Goal: Transaction & Acquisition: Book appointment/travel/reservation

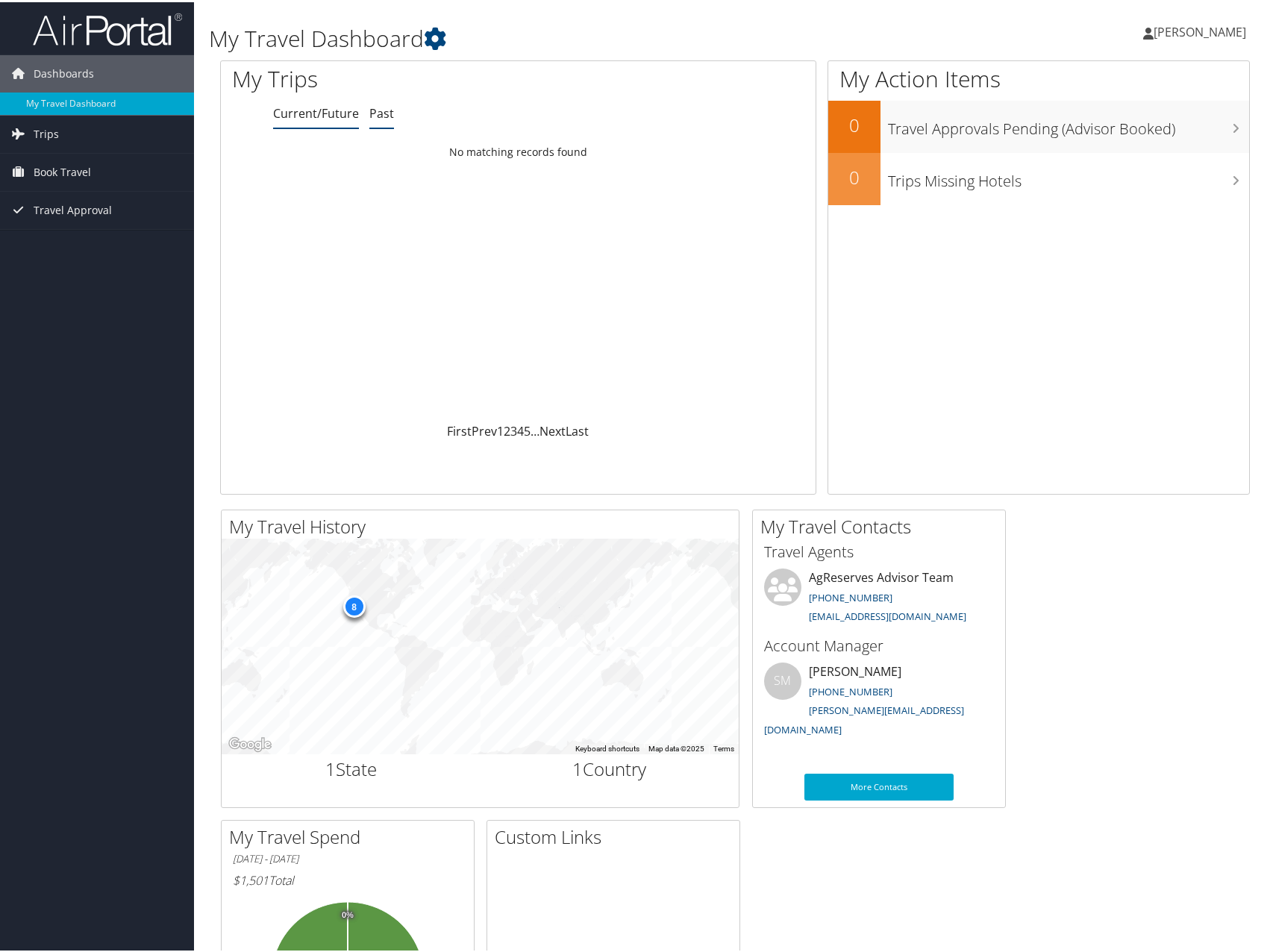
click at [372, 106] on link "Past" at bounding box center [382, 111] width 25 height 16
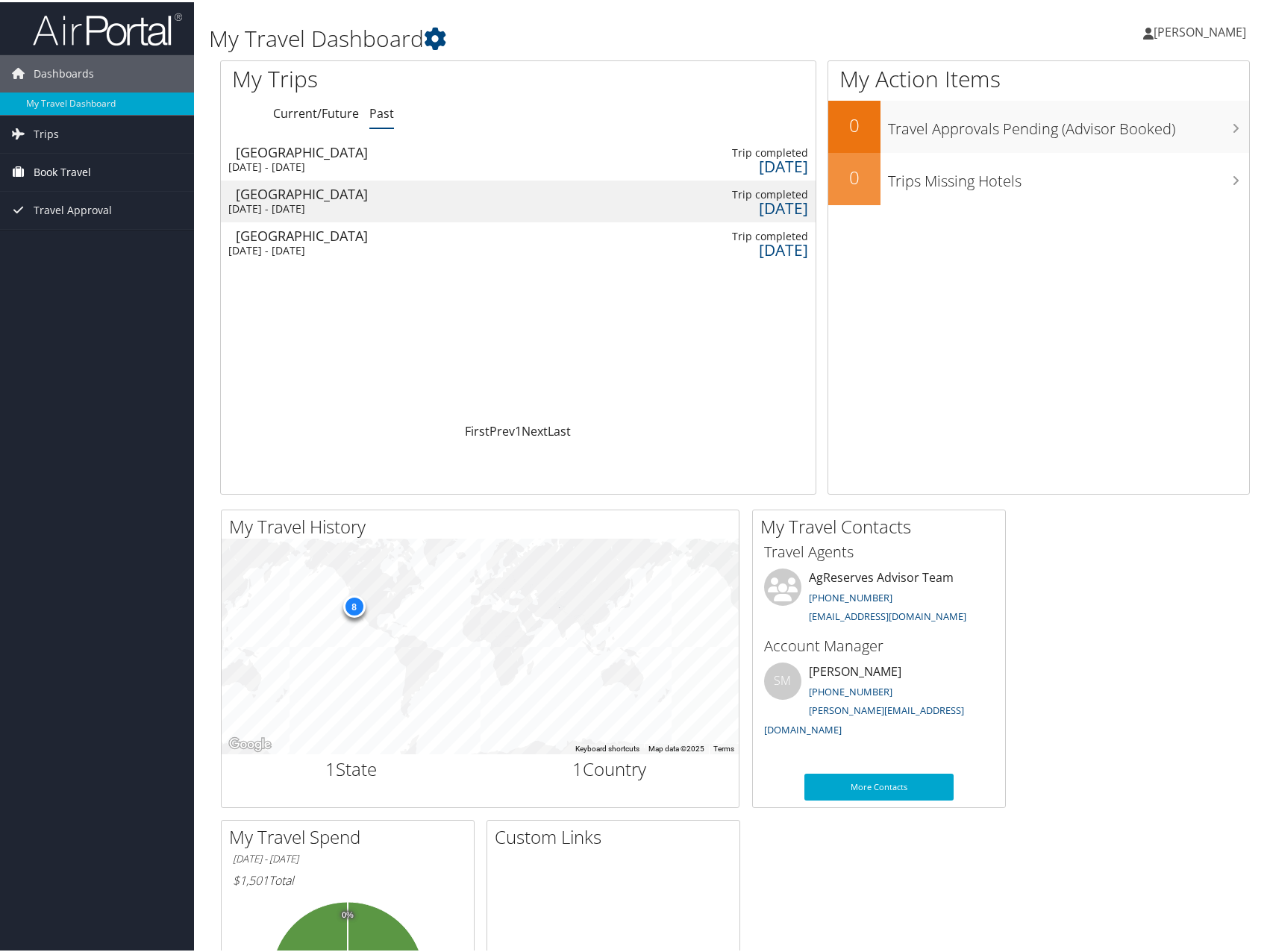
click at [75, 169] on span "Book Travel" at bounding box center [62, 170] width 58 height 37
click at [47, 132] on span "Trips" at bounding box center [47, 131] width 26 height 37
click at [310, 93] on div "My Trips" at bounding box center [394, 78] width 347 height 39
click at [308, 107] on link "Current/Future" at bounding box center [316, 111] width 86 height 16
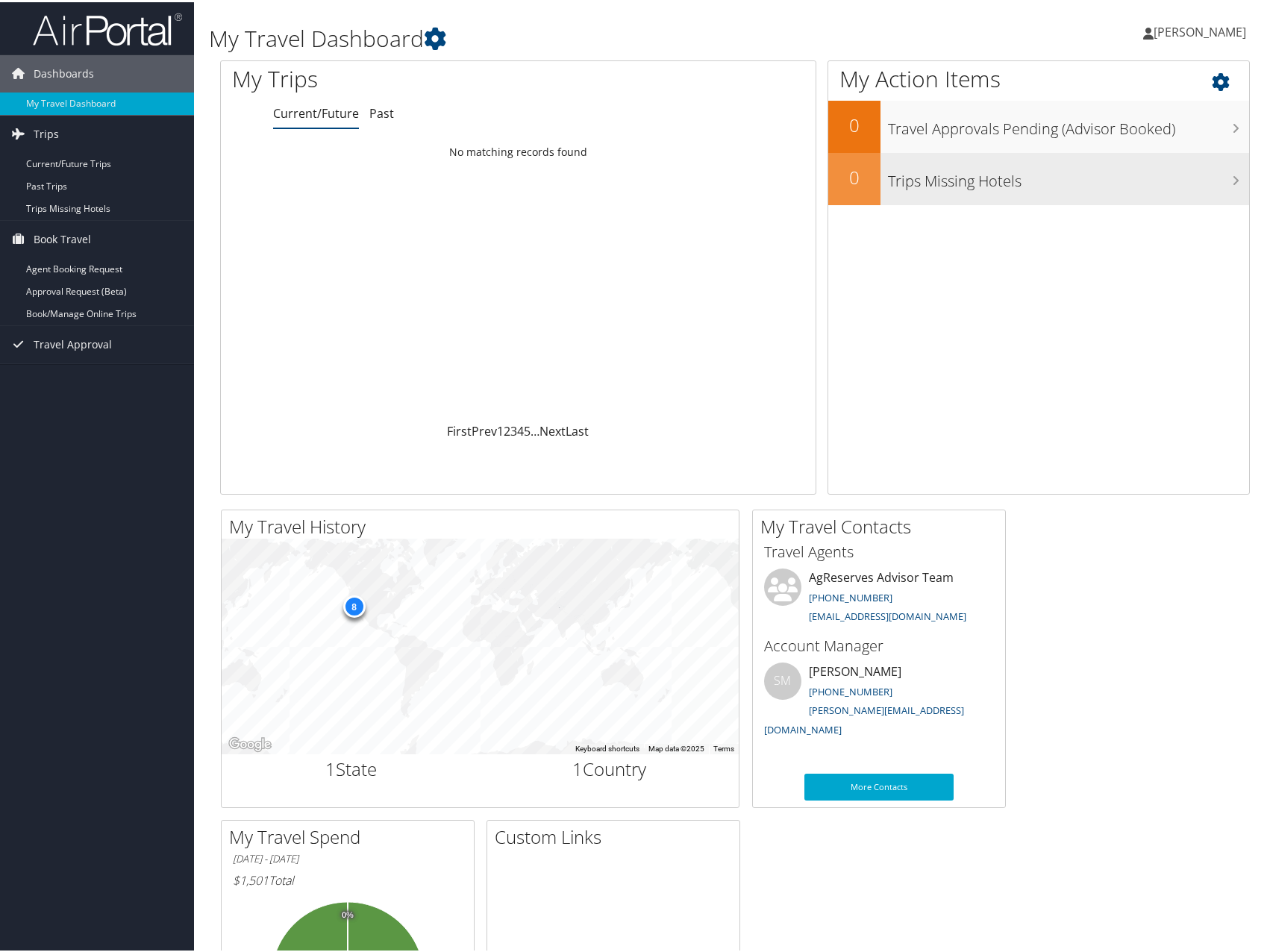
click at [1008, 181] on h3 "Trips Missing Hotels" at bounding box center [1069, 175] width 362 height 28
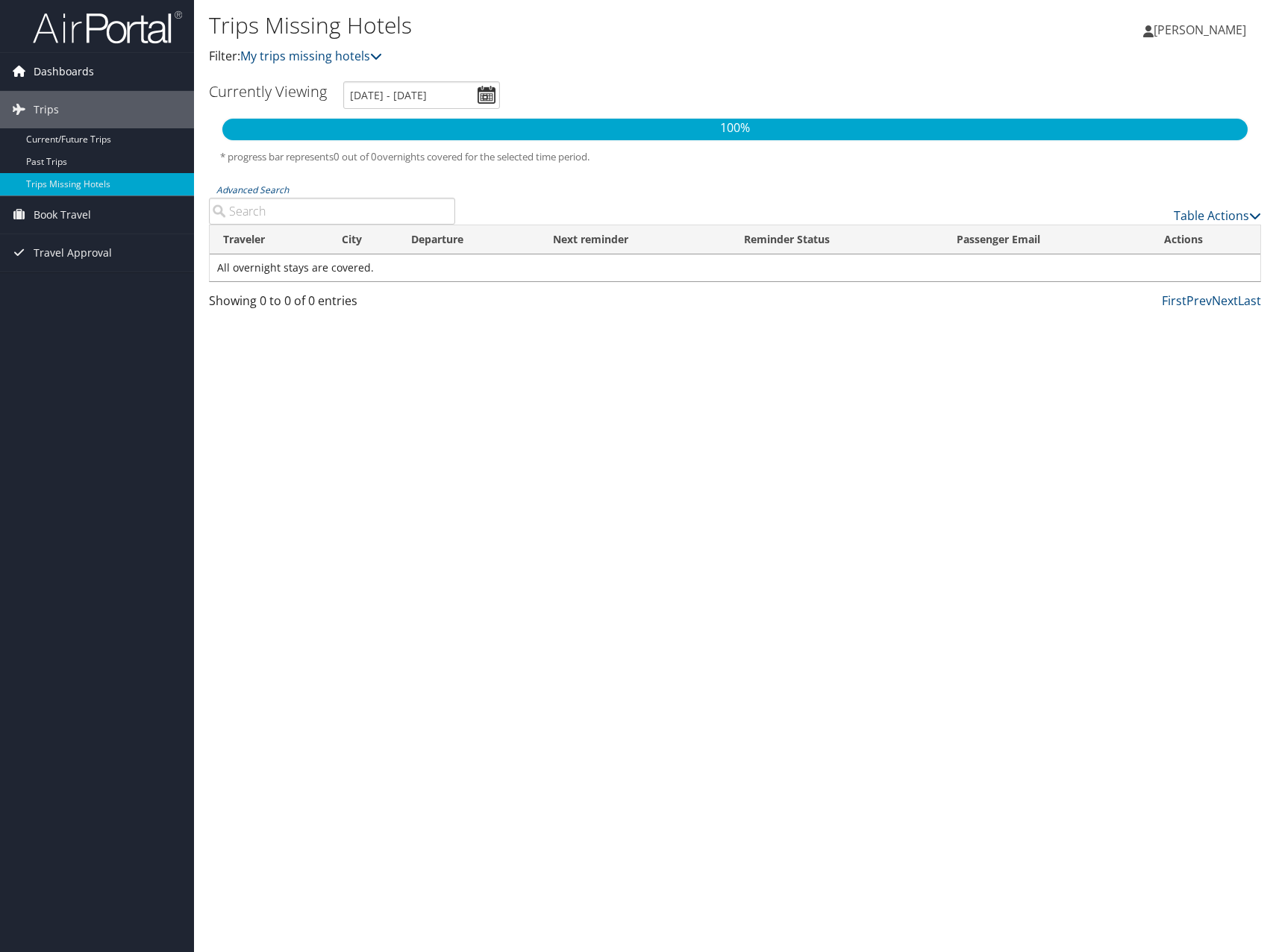
click at [82, 77] on span "Dashboards" at bounding box center [64, 71] width 60 height 37
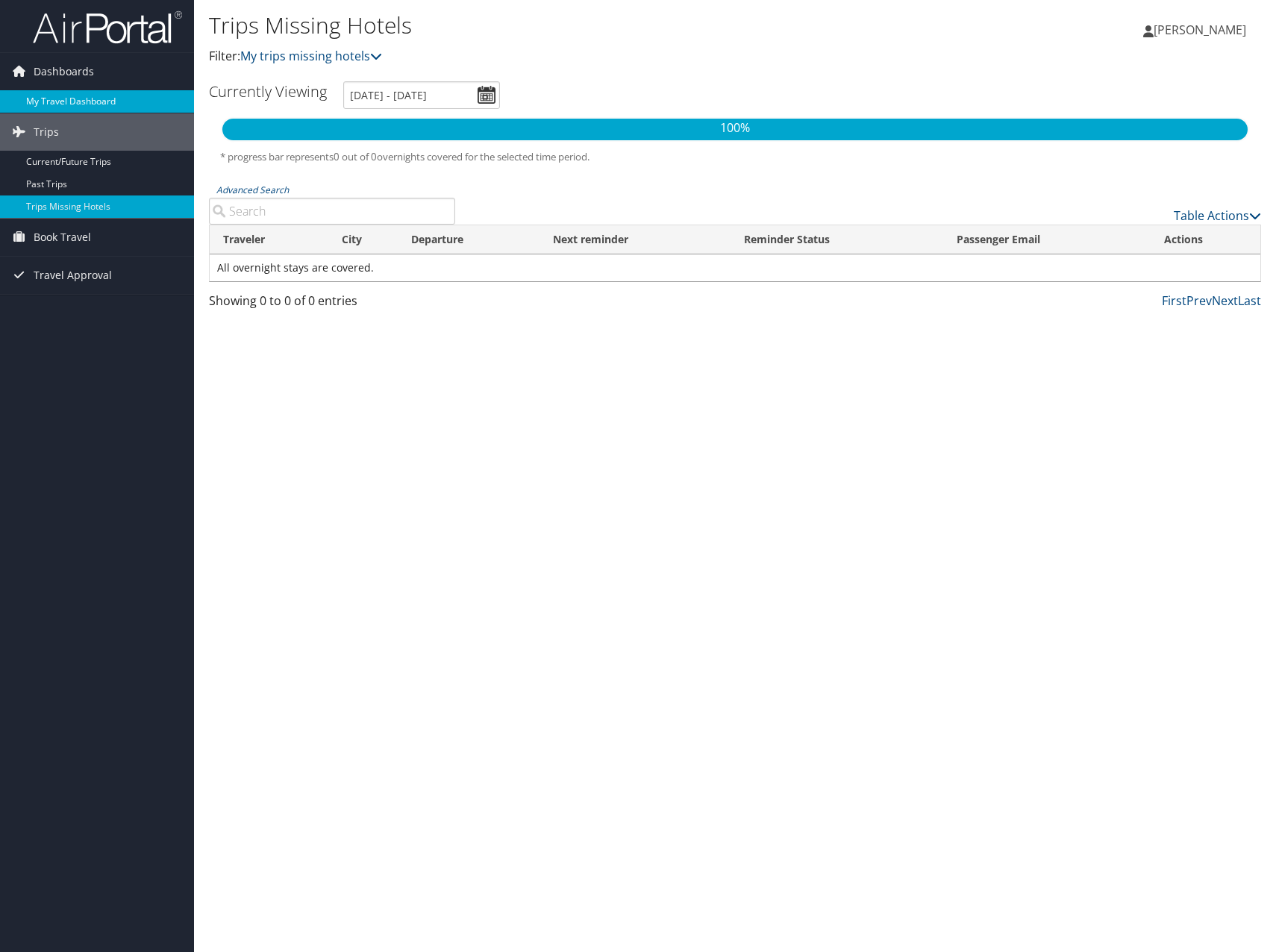
click at [76, 94] on link "My Travel Dashboard" at bounding box center [97, 101] width 193 height 23
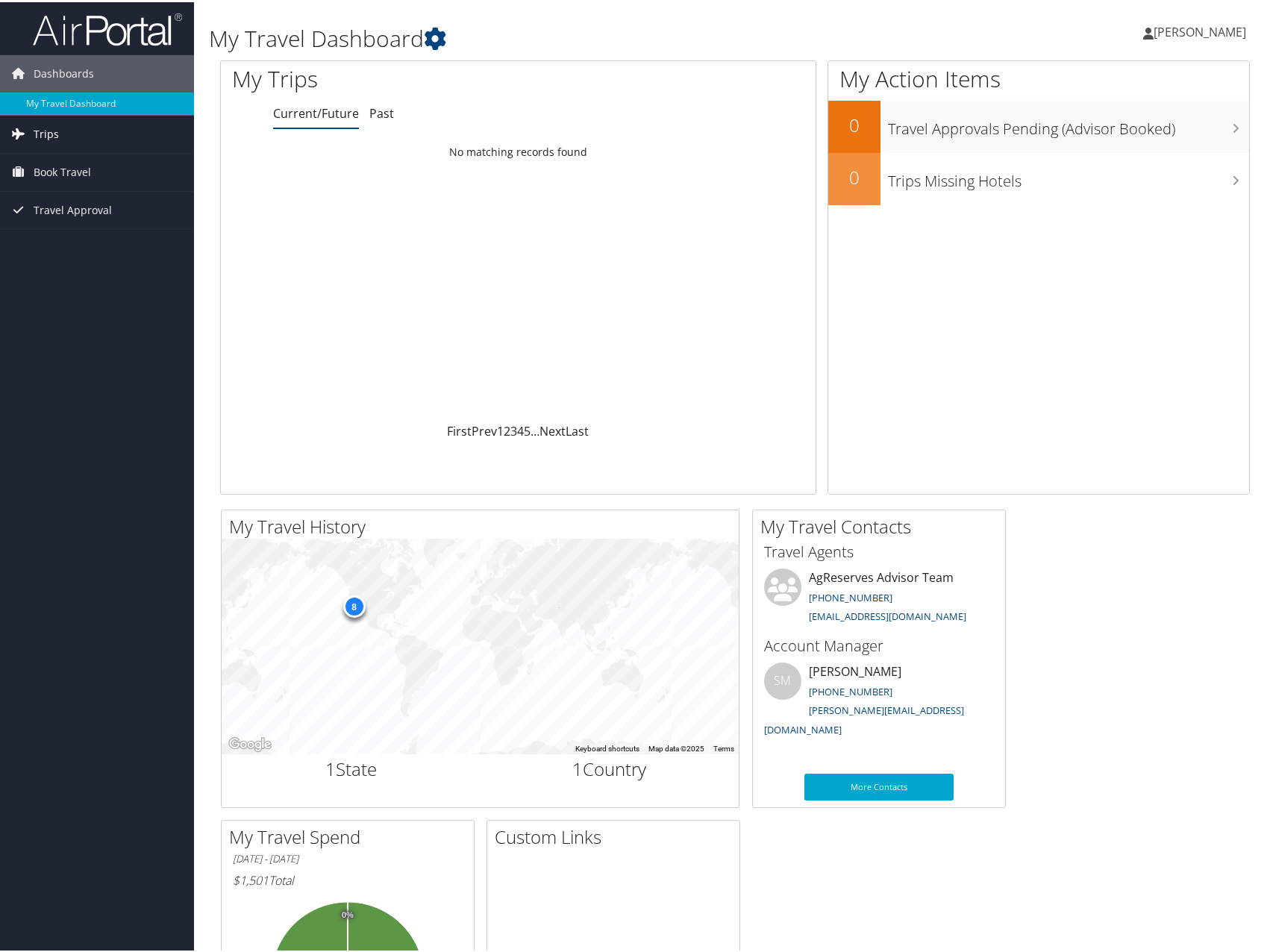
click at [45, 132] on span "Trips" at bounding box center [47, 131] width 26 height 37
click at [45, 153] on link "Current/Future Trips" at bounding box center [97, 162] width 194 height 23
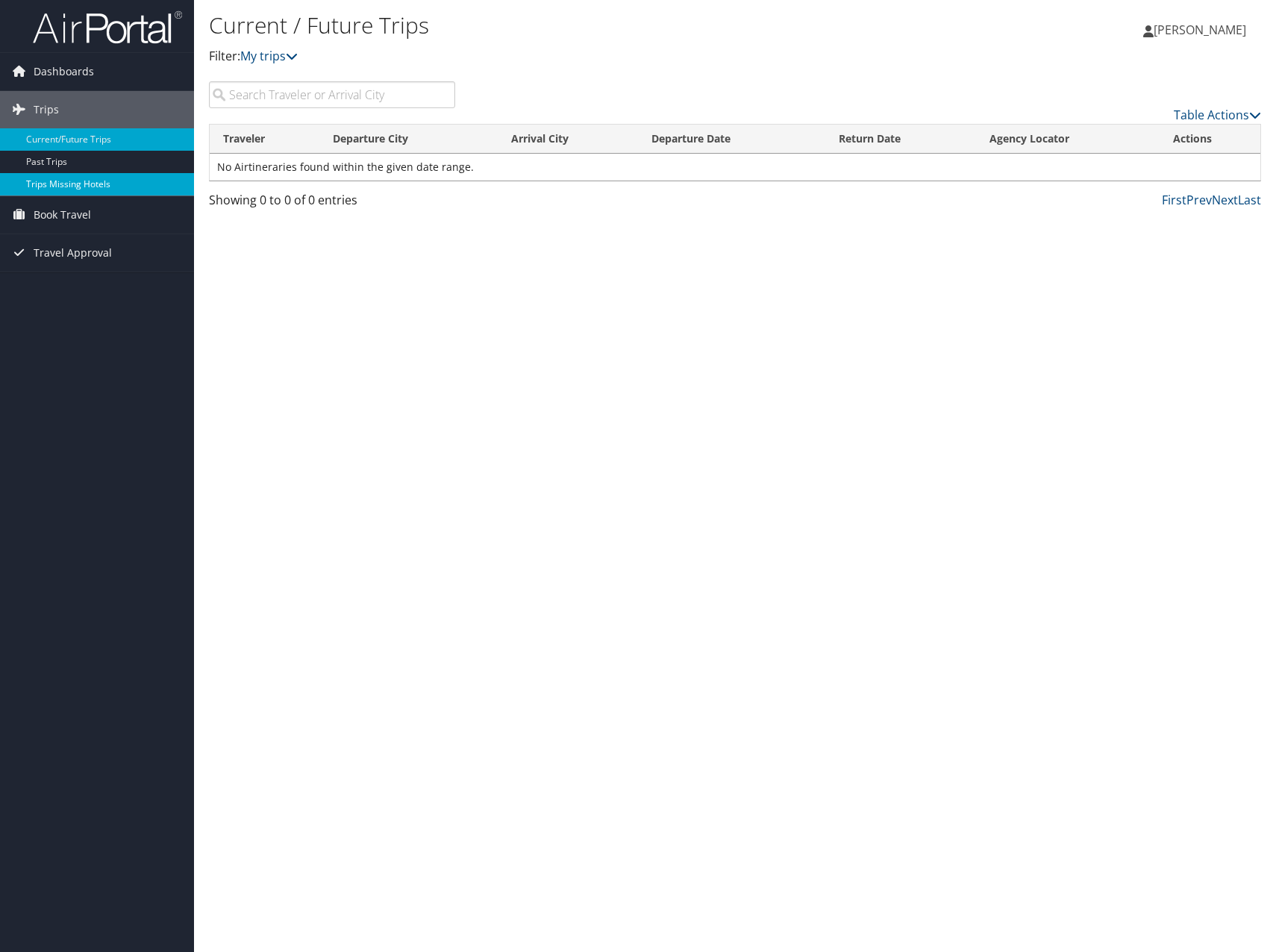
click at [62, 180] on link "Trips Missing Hotels" at bounding box center [97, 184] width 193 height 23
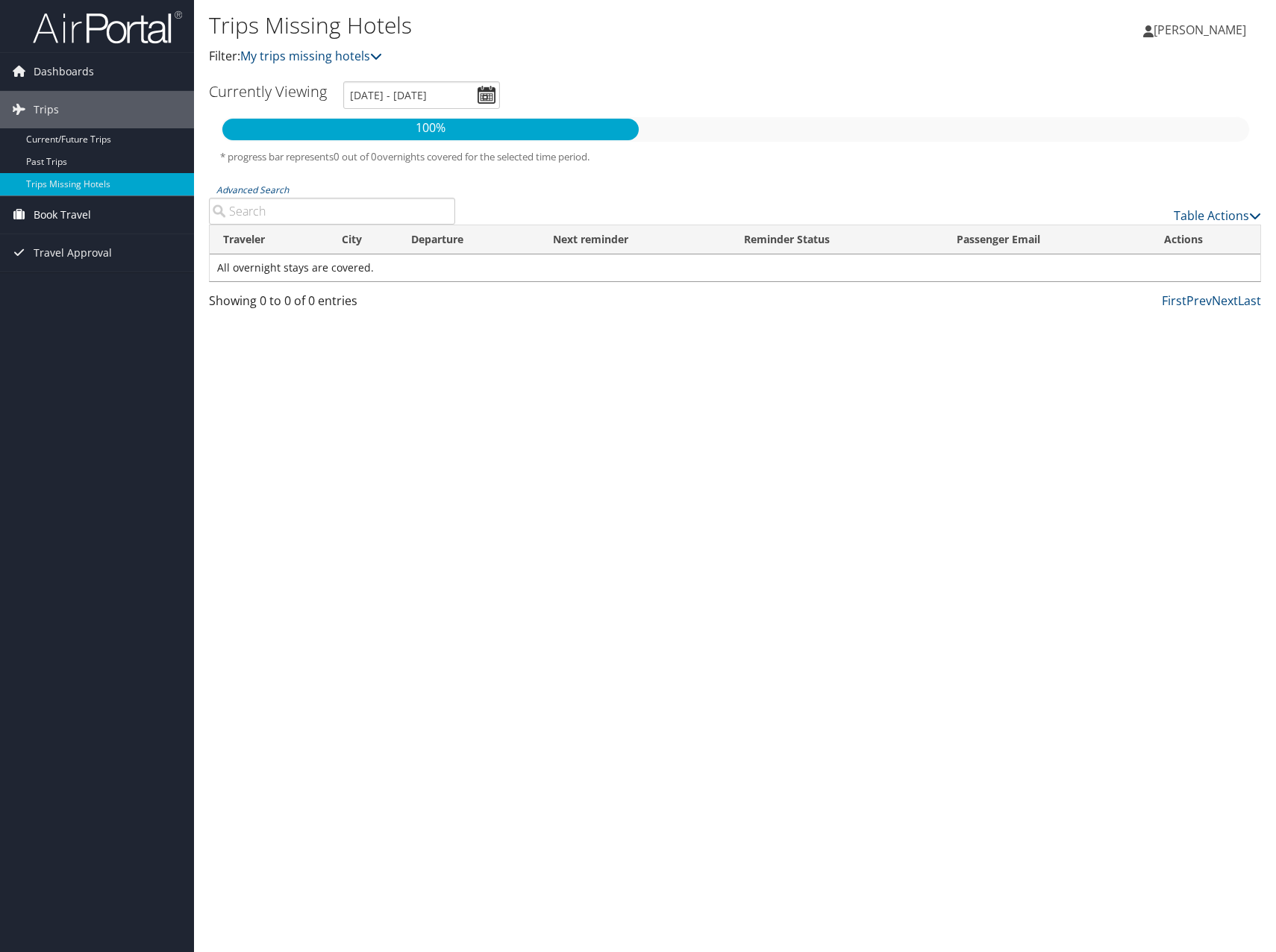
click at [73, 216] on span "Book Travel" at bounding box center [62, 214] width 58 height 37
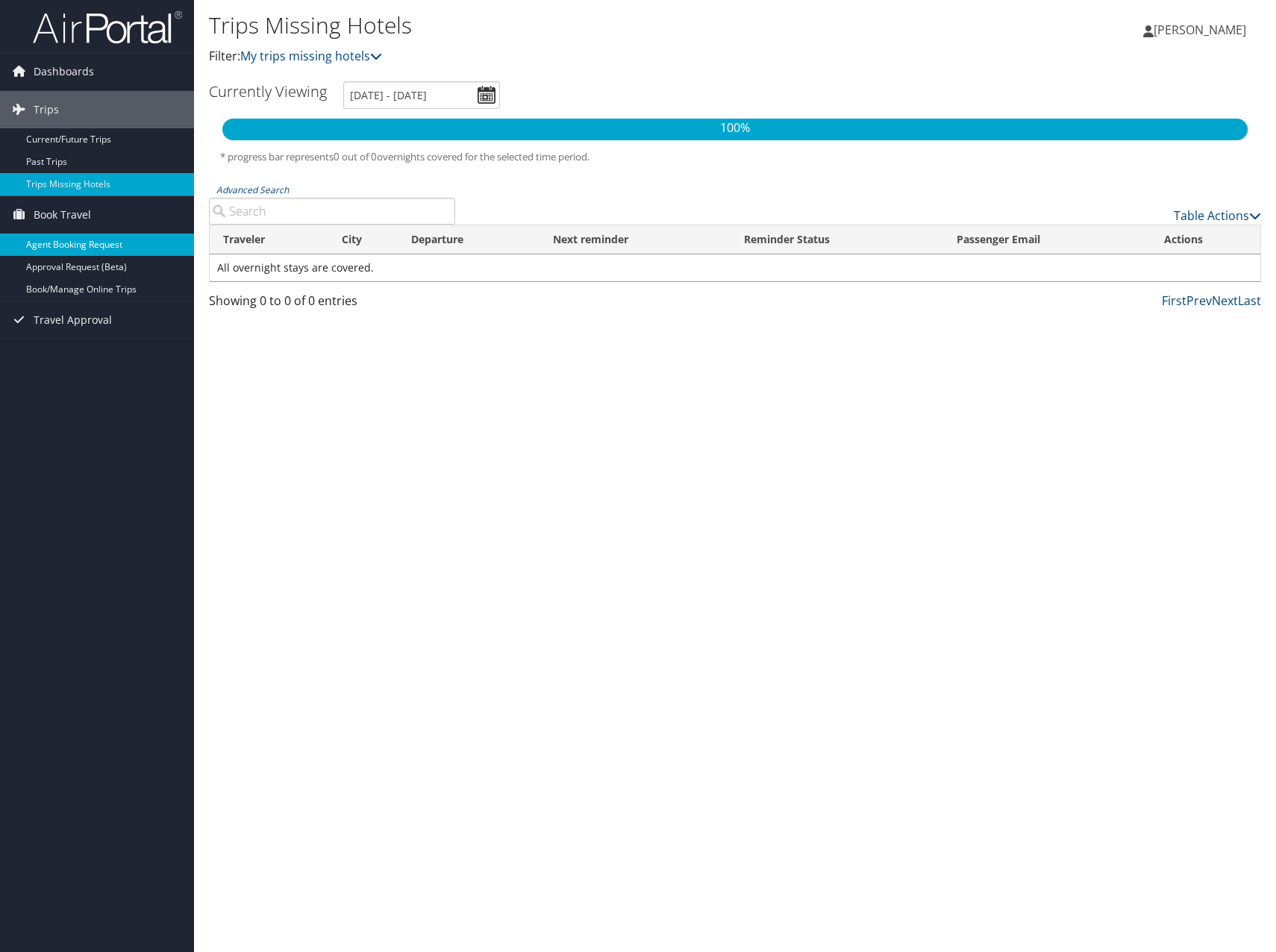
click at [79, 239] on link "Agent Booking Request" at bounding box center [97, 245] width 193 height 23
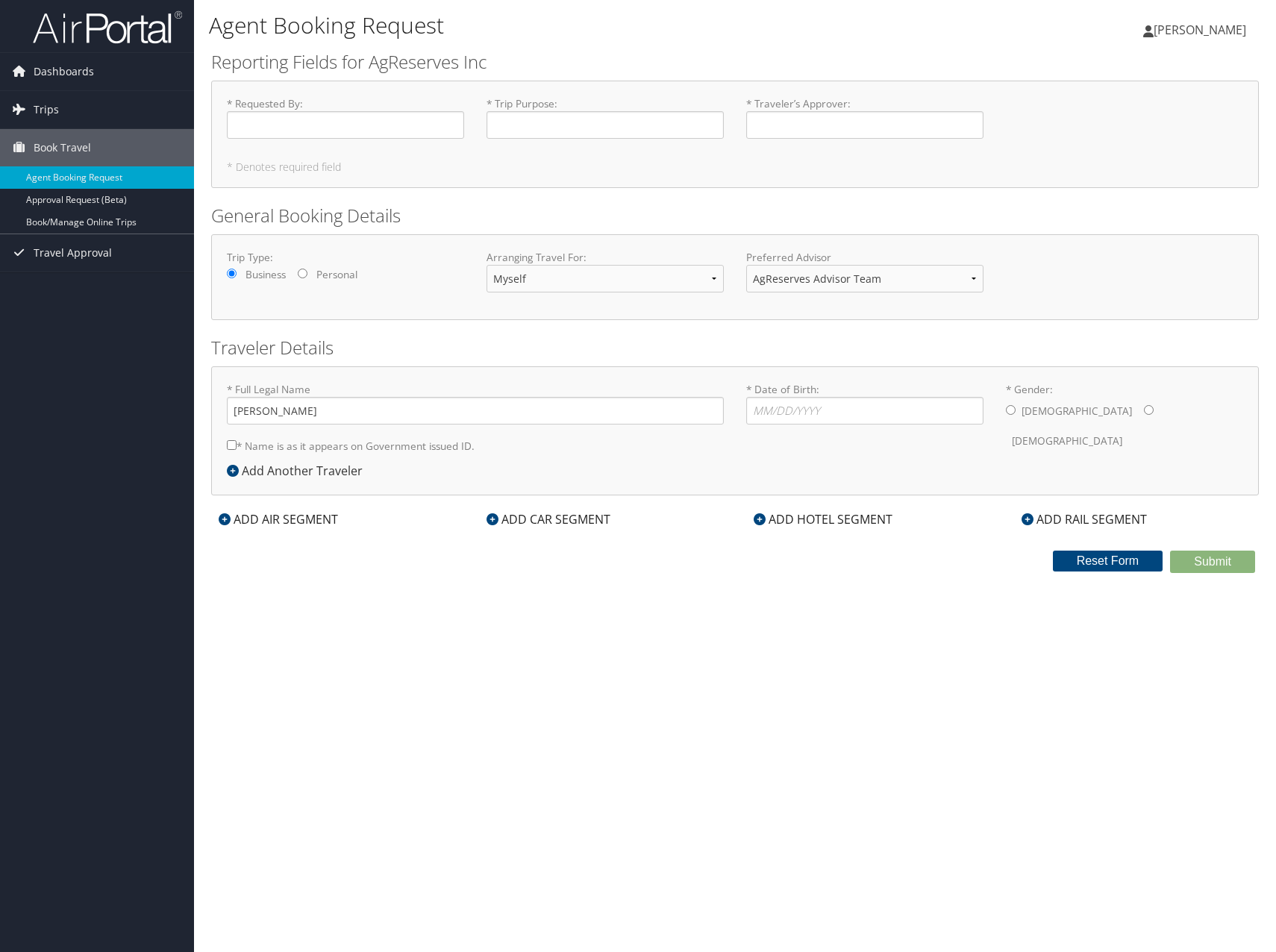
click at [921, 737] on div "Agent Booking Request Juan Holguin Juan Holguin My Settings Travel Agency Conta…" at bounding box center [734, 476] width 1082 height 952
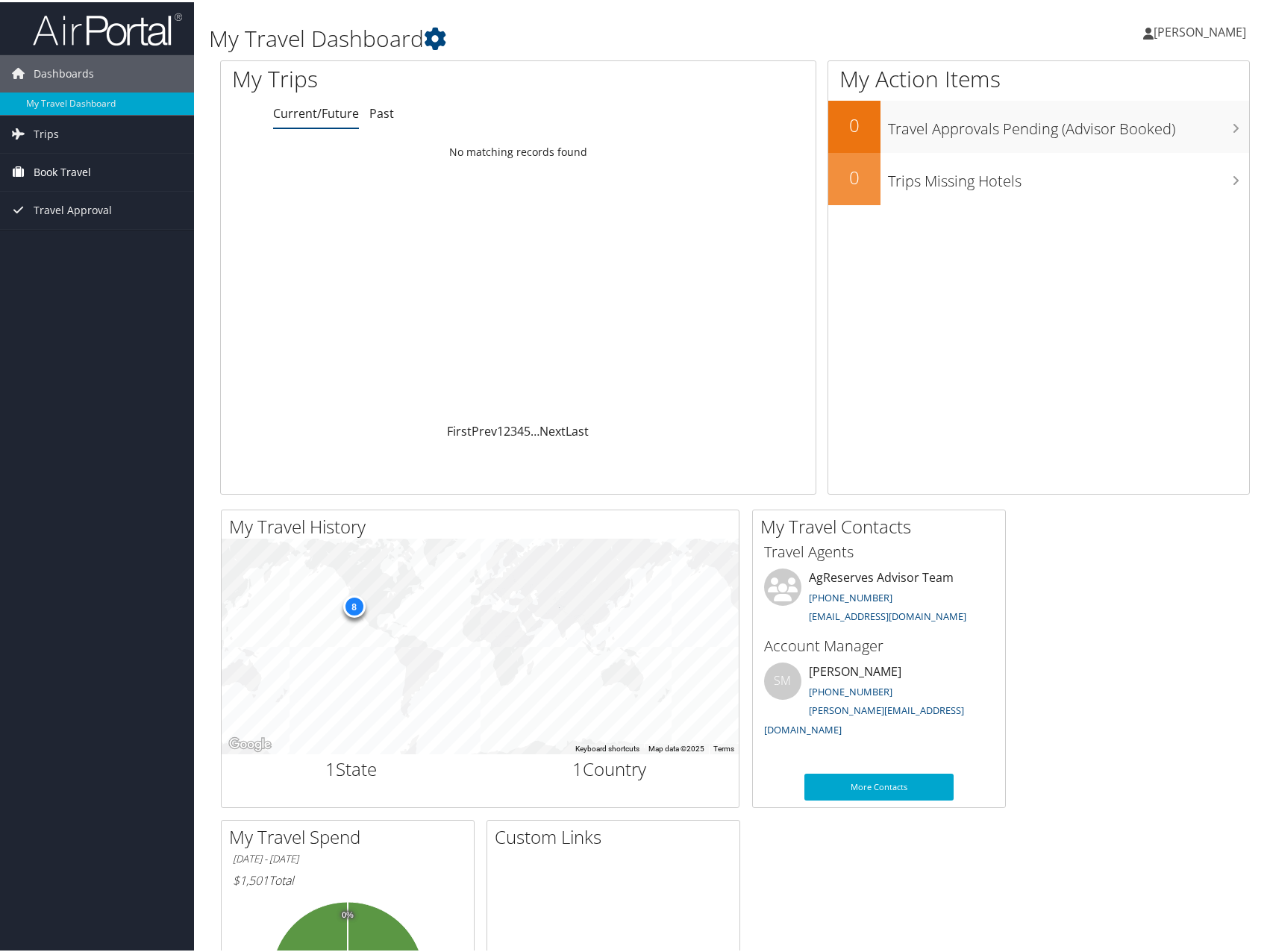
click at [91, 166] on link "Book Travel" at bounding box center [97, 170] width 194 height 37
click at [70, 241] on link "Book/Manage Online Trips" at bounding box center [97, 245] width 194 height 23
